Goal: Transaction & Acquisition: Purchase product/service

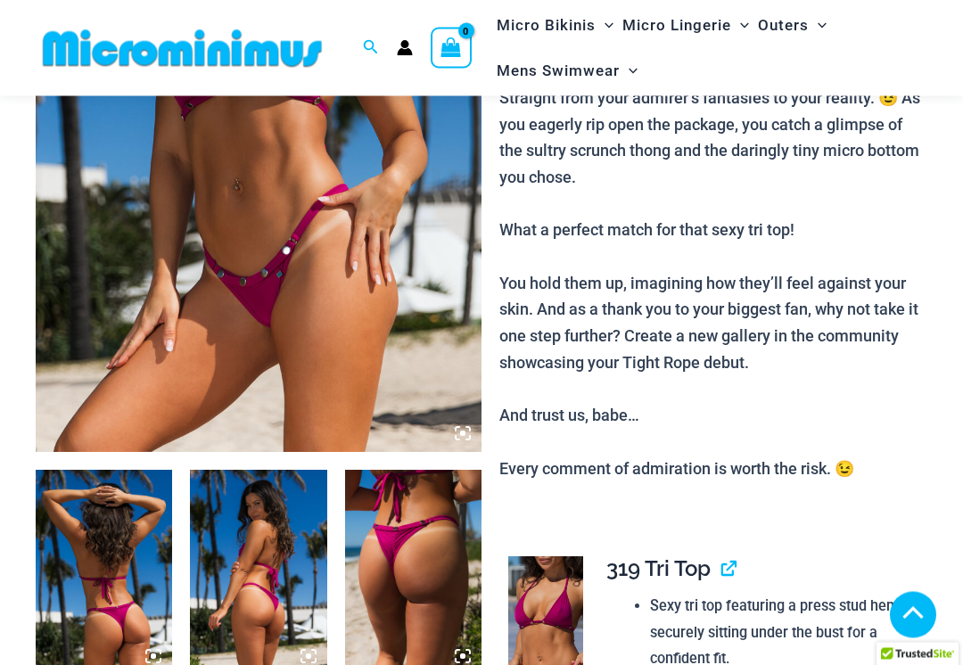
scroll to position [366, 0]
click at [149, 603] on img at bounding box center [104, 572] width 136 height 205
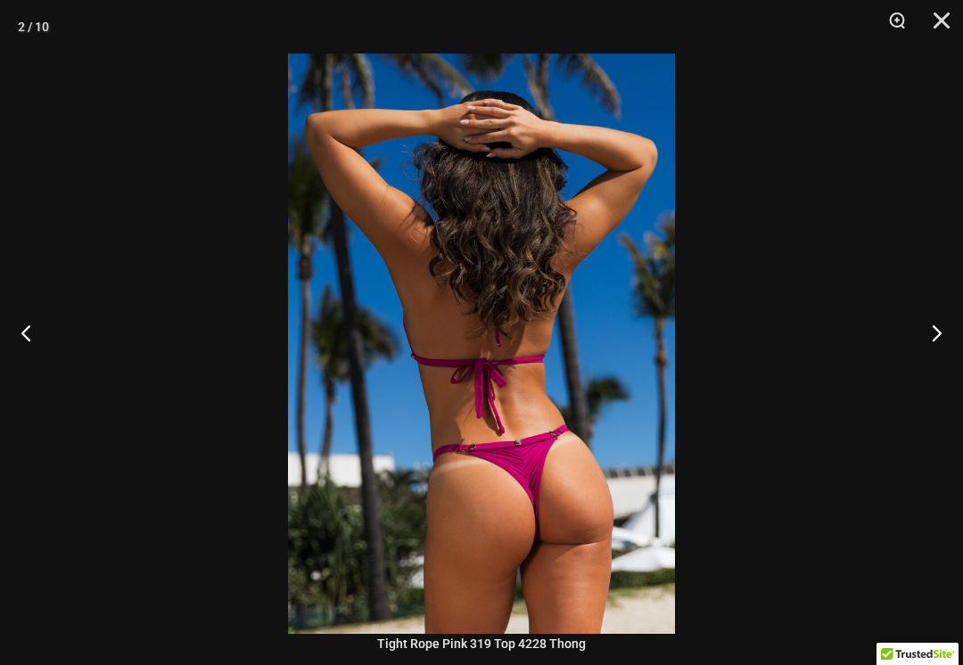
click at [942, 351] on button "Next" at bounding box center [929, 332] width 67 height 89
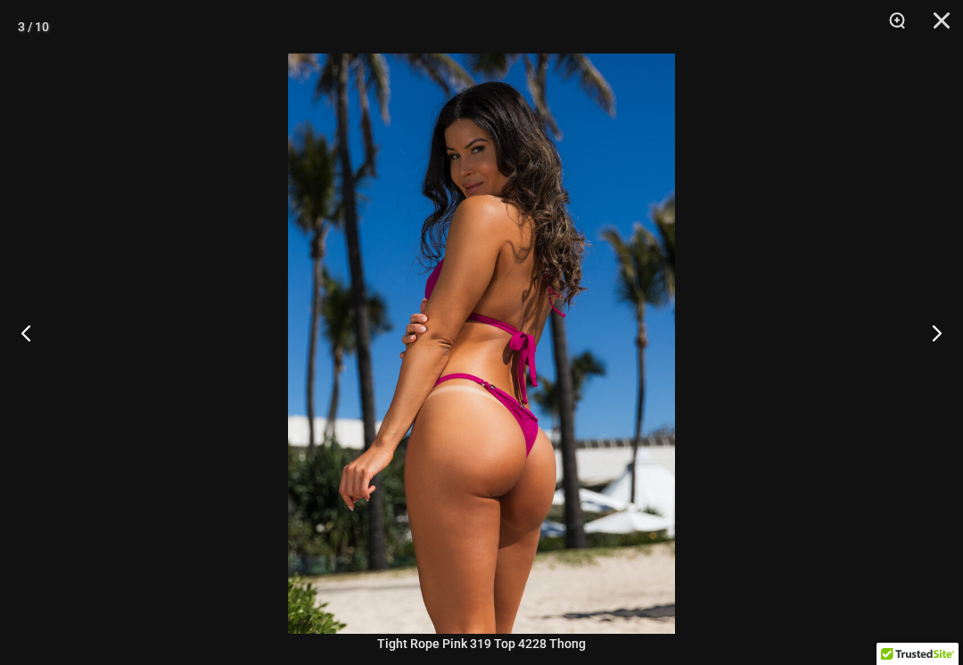
click at [939, 339] on button "Next" at bounding box center [929, 332] width 67 height 89
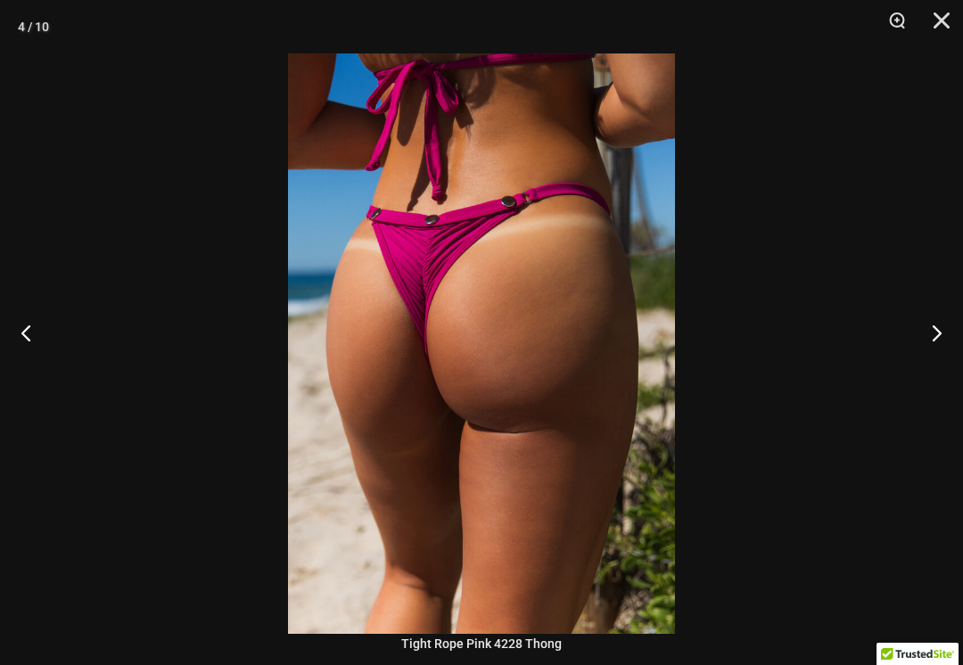
click at [935, 342] on button "Next" at bounding box center [929, 332] width 67 height 89
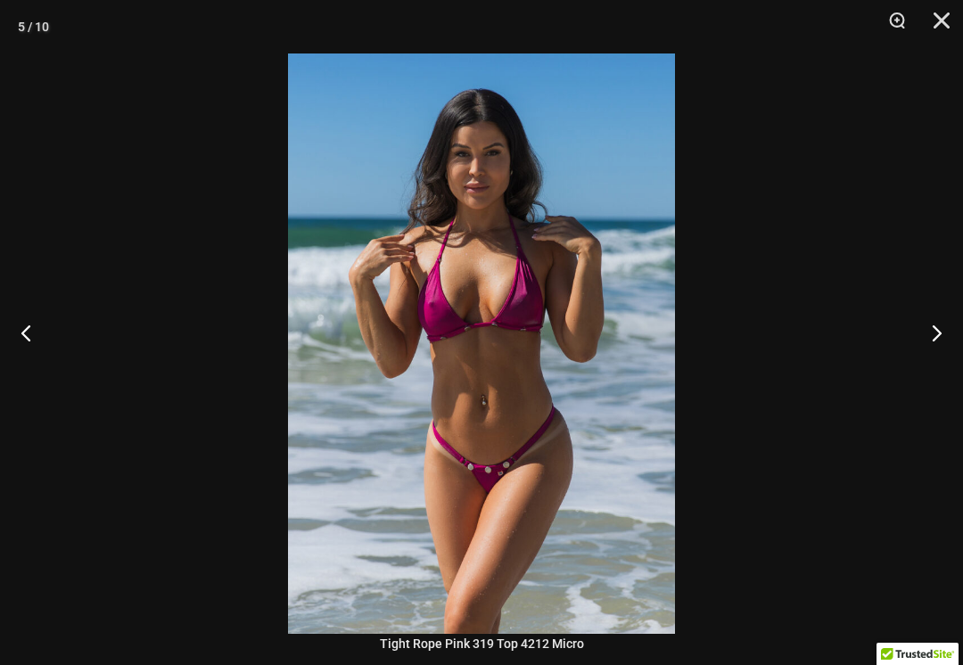
click at [936, 339] on button "Next" at bounding box center [929, 332] width 67 height 89
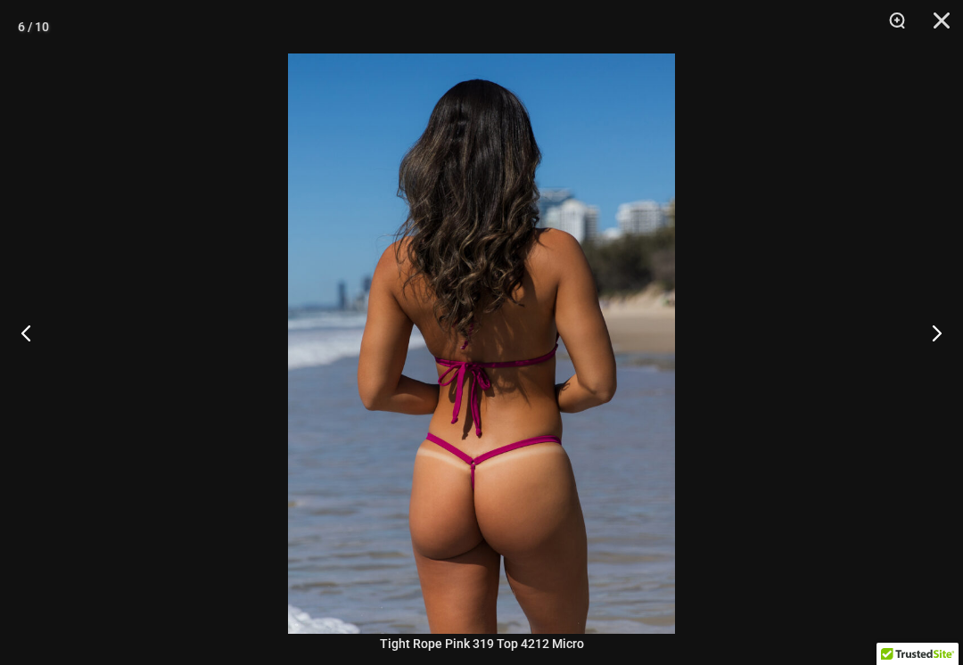
click at [936, 343] on button "Next" at bounding box center [929, 332] width 67 height 89
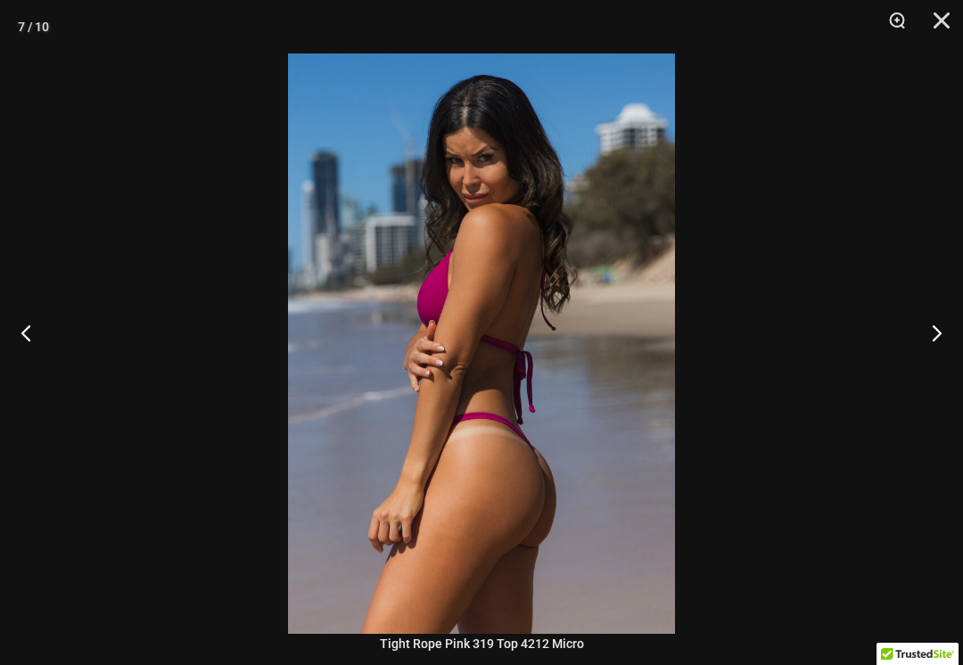
click at [938, 344] on button "Next" at bounding box center [929, 332] width 67 height 89
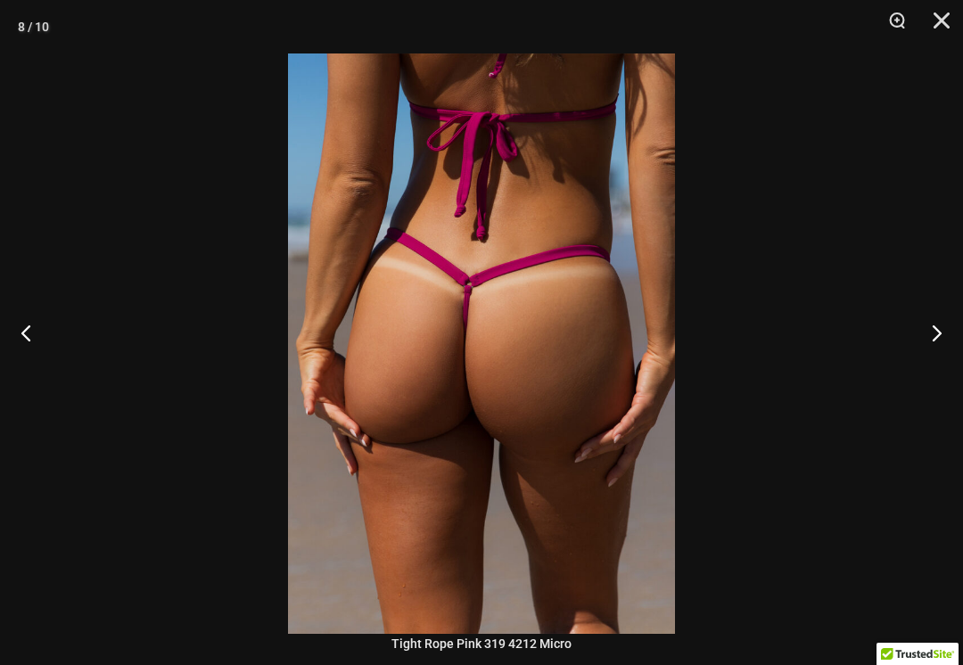
click at [936, 344] on button "Next" at bounding box center [929, 332] width 67 height 89
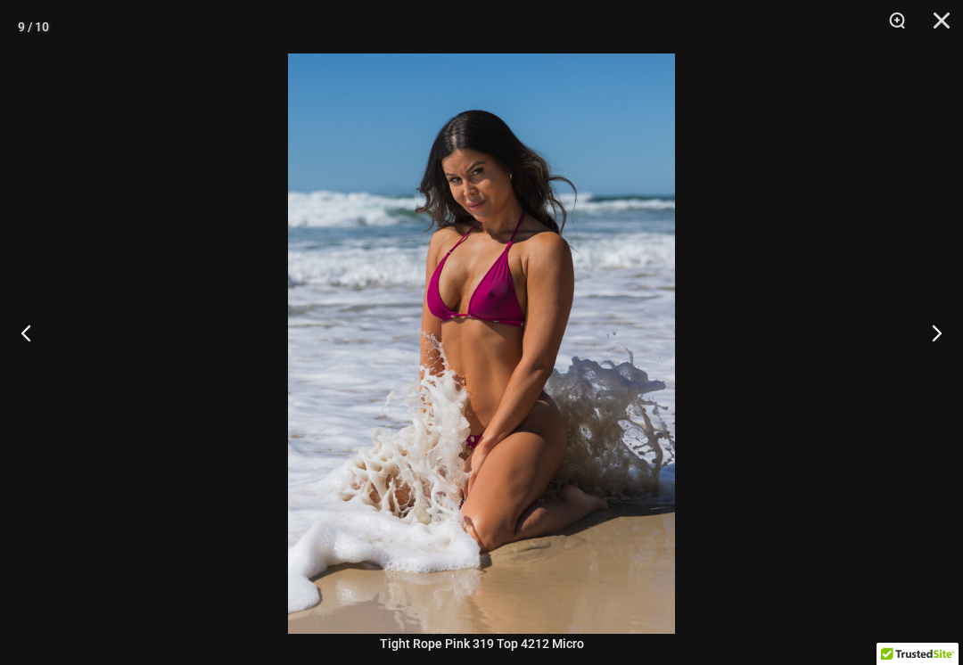
click at [936, 345] on button "Next" at bounding box center [929, 332] width 67 height 89
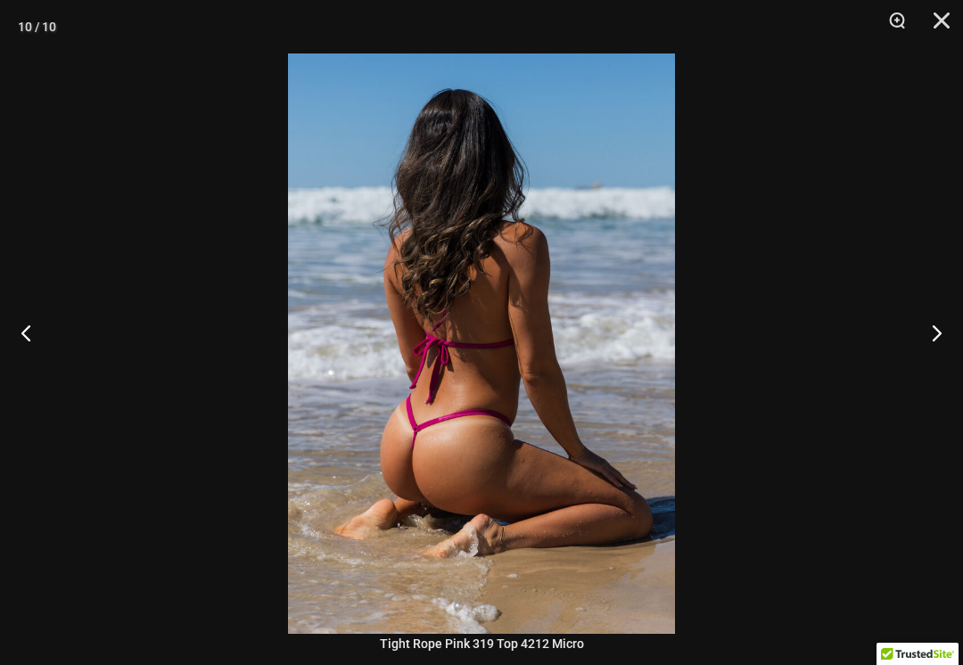
click at [936, 345] on button "Next" at bounding box center [929, 332] width 67 height 89
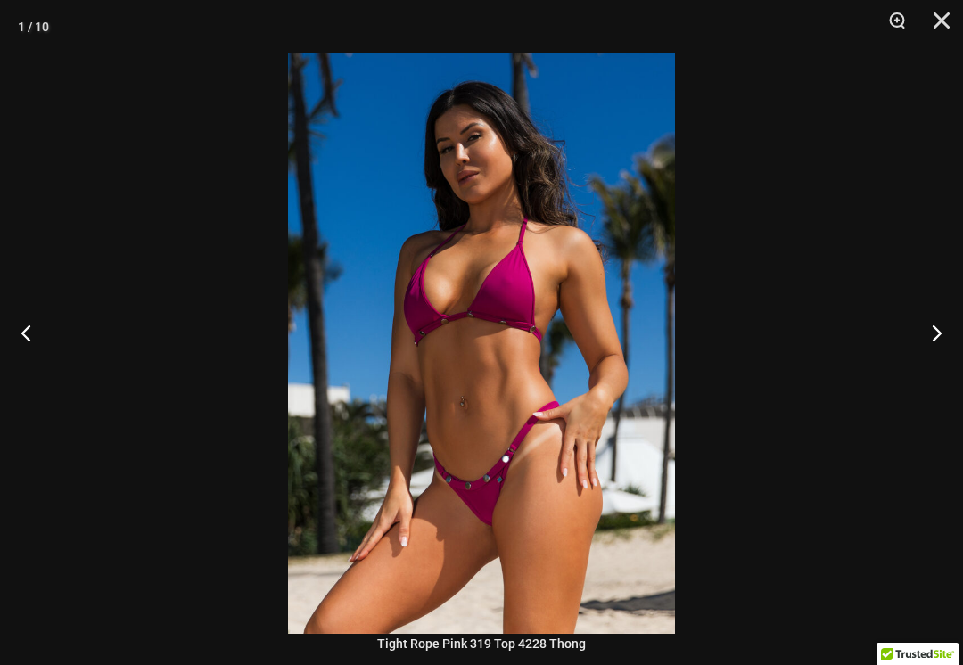
click at [936, 346] on button "Next" at bounding box center [929, 332] width 67 height 89
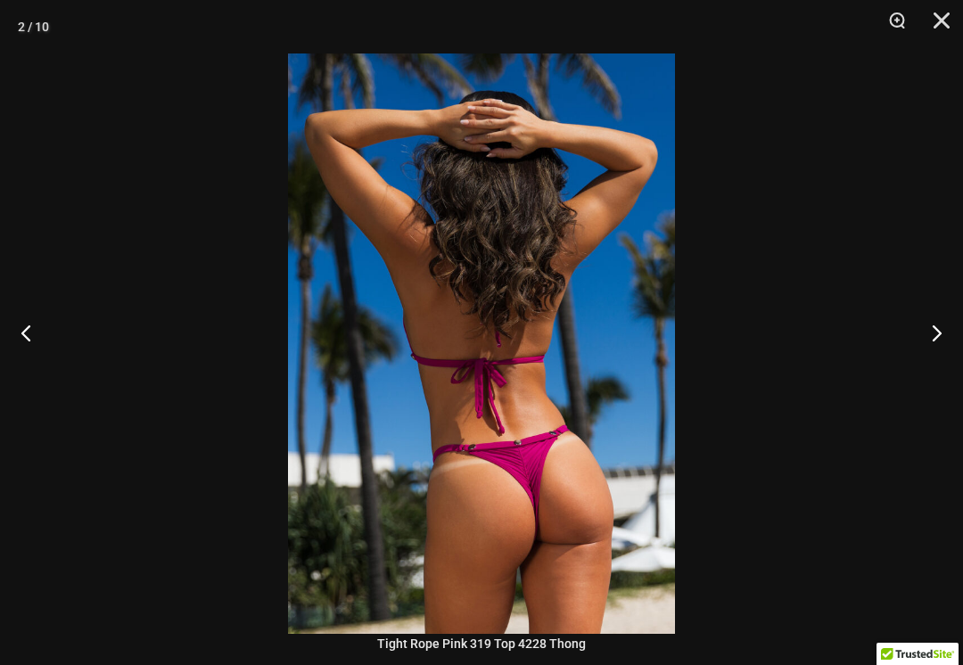
click at [953, 1] on button "Close" at bounding box center [935, 27] width 45 height 54
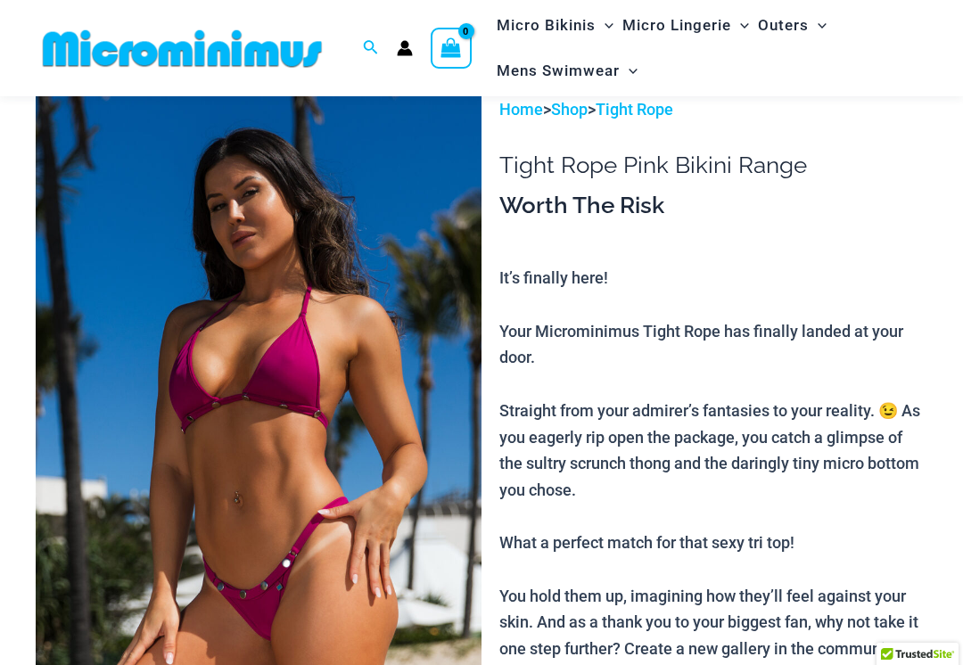
scroll to position [51, 0]
